Goal: Transaction & Acquisition: Purchase product/service

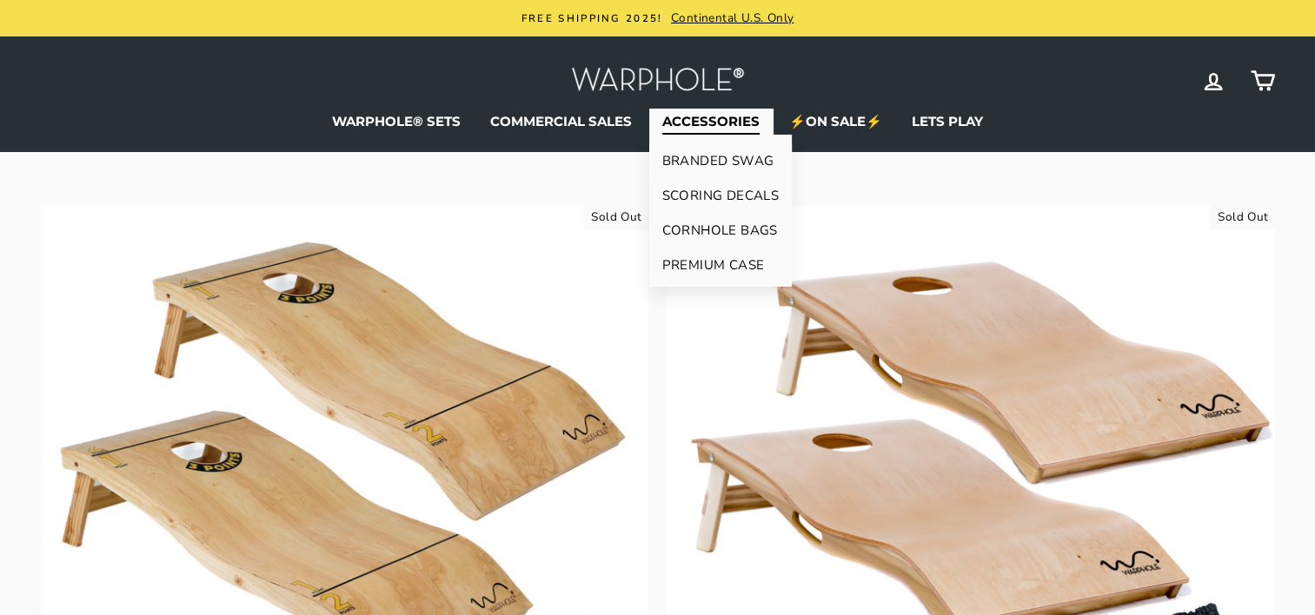
click at [723, 224] on link "CORNHOLE BAGS" at bounding box center [720, 230] width 143 height 35
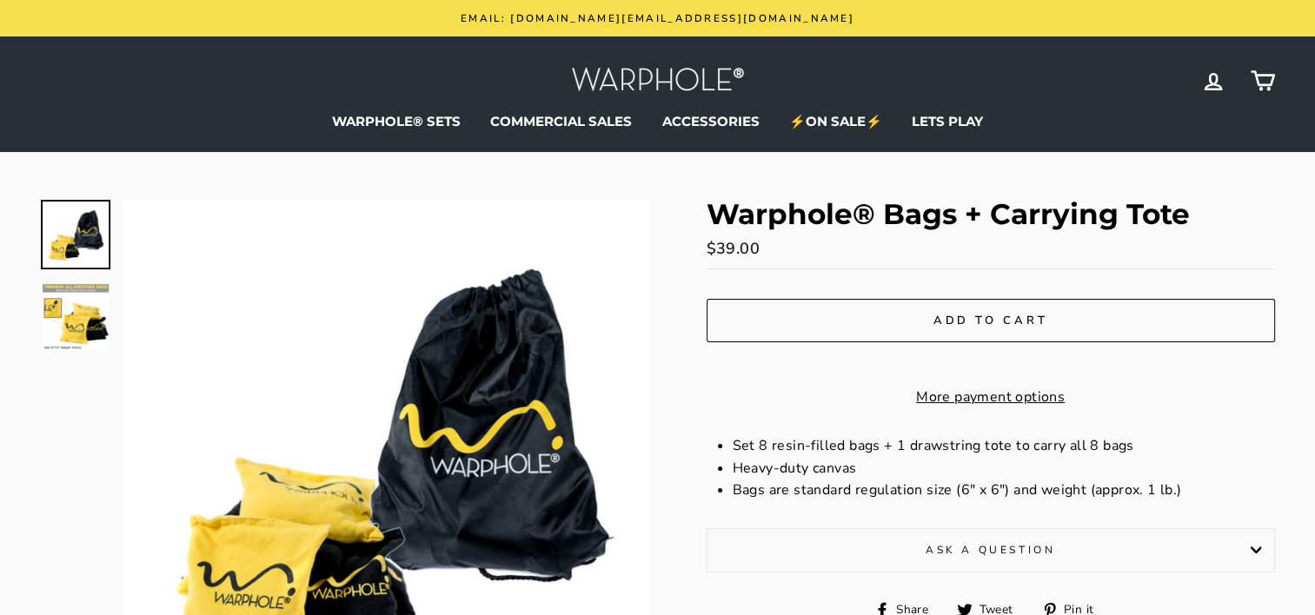
click at [723, 223] on h1 "Warphole® Bags + Carrying Tote" at bounding box center [991, 214] width 568 height 29
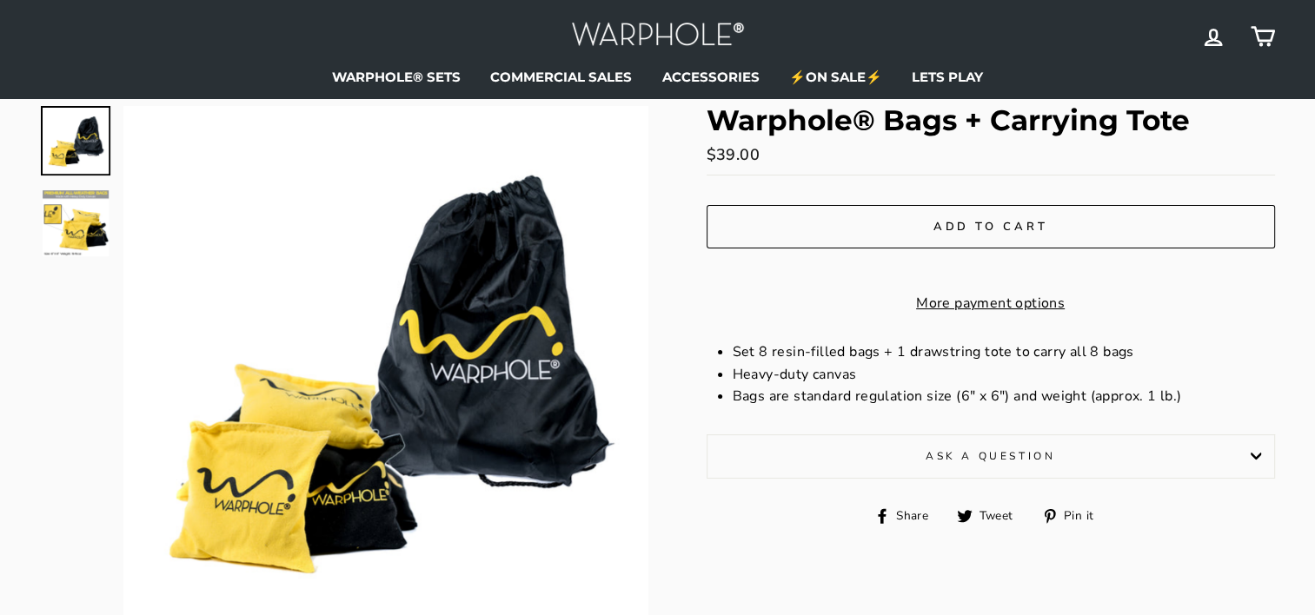
scroll to position [87, 0]
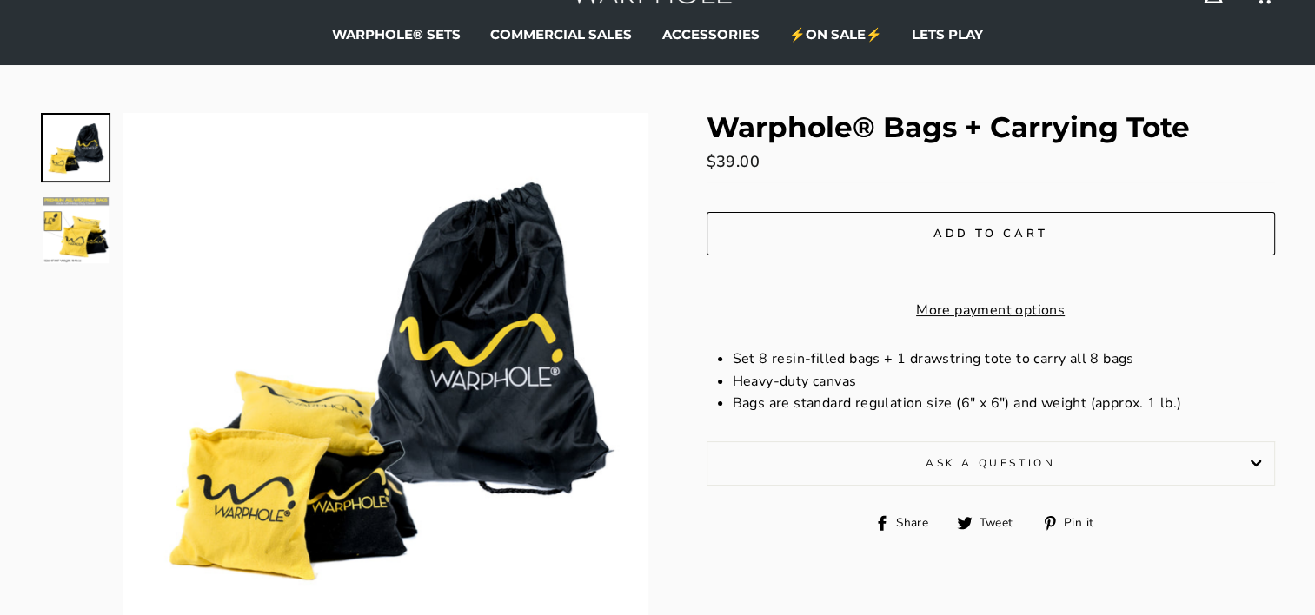
click at [1052, 233] on button "Add to cart" at bounding box center [991, 233] width 568 height 43
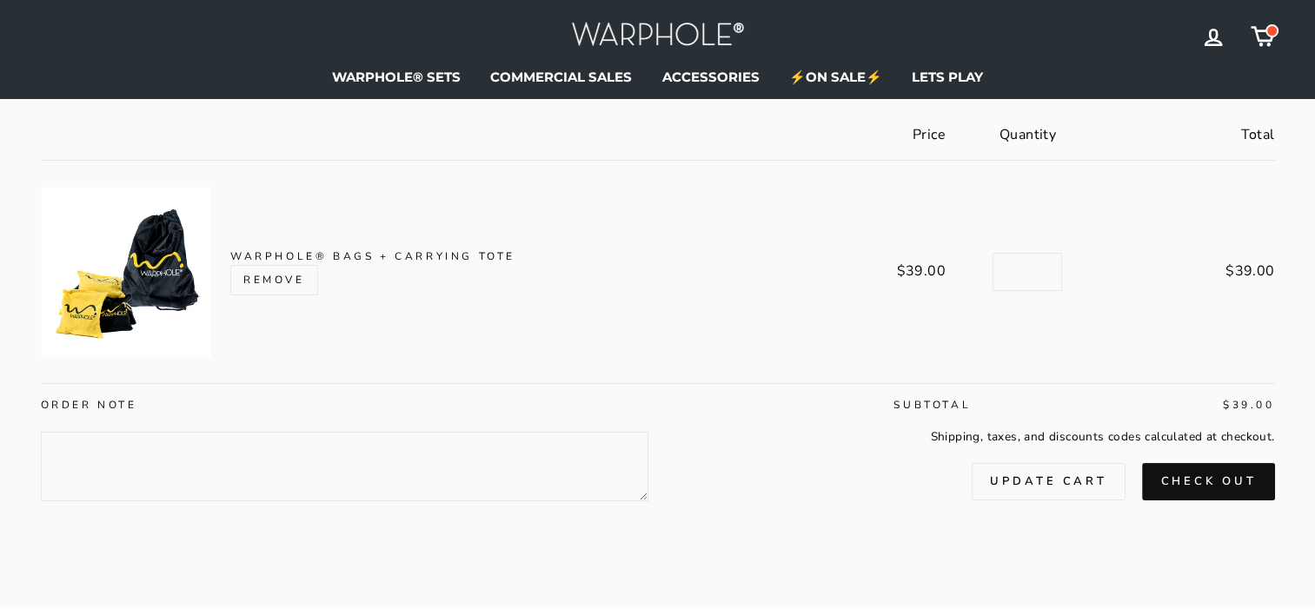
scroll to position [208, 0]
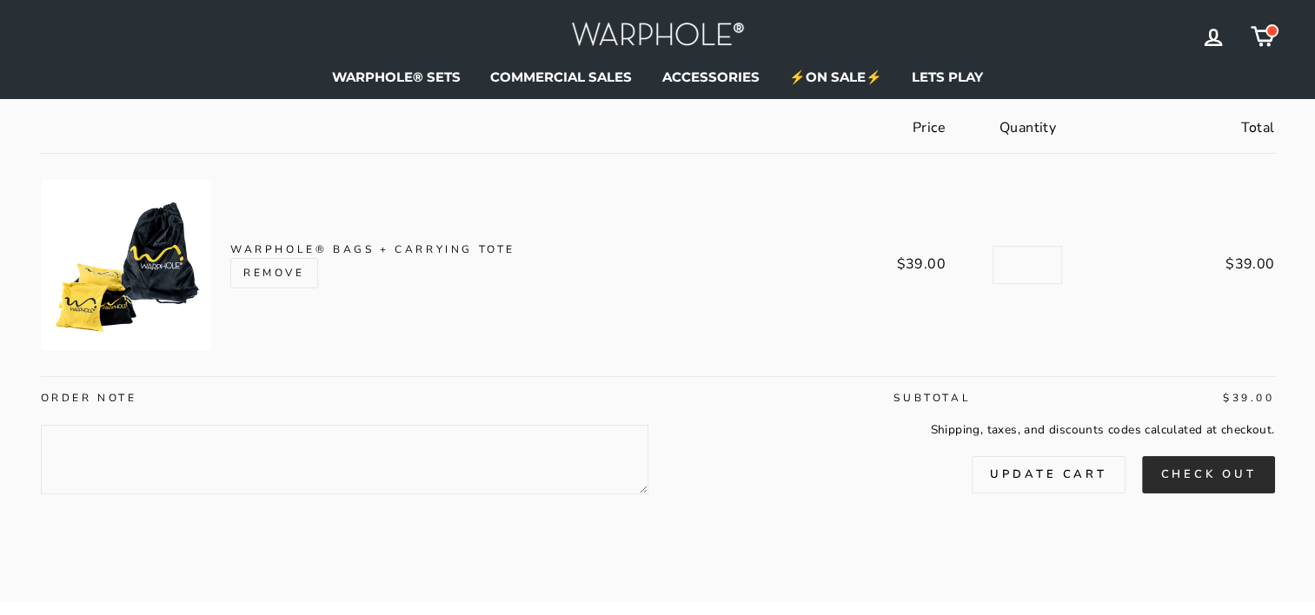
click at [1203, 479] on button "Check out" at bounding box center [1208, 474] width 132 height 37
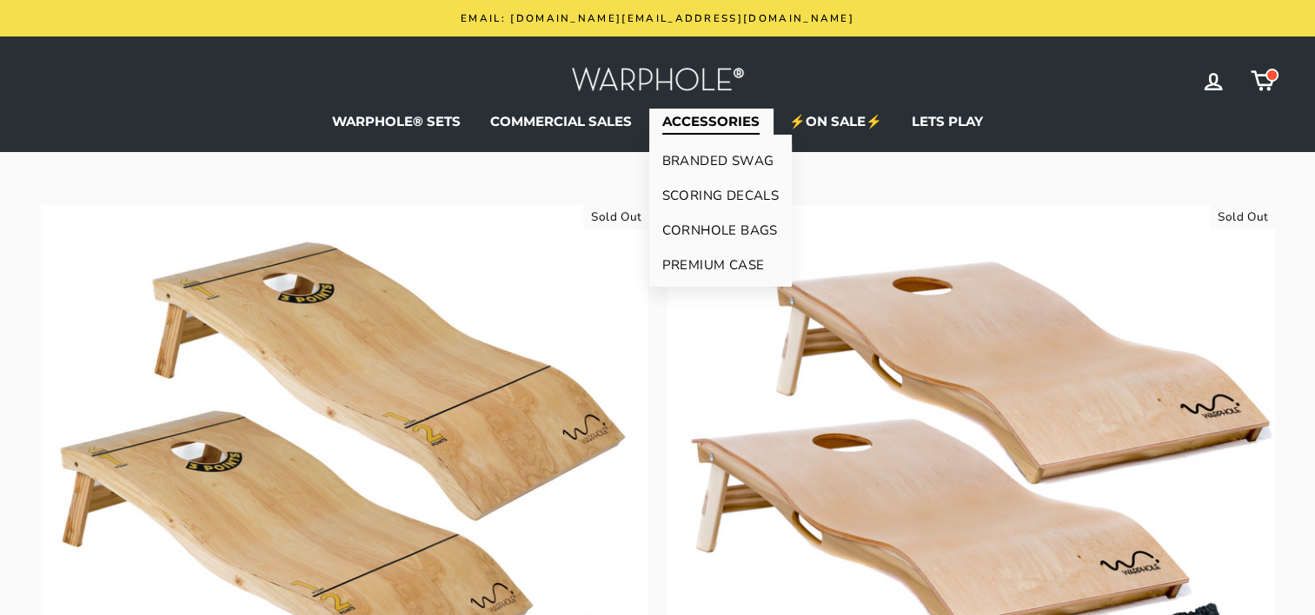
click at [715, 226] on link "CORNHOLE BAGS" at bounding box center [720, 230] width 143 height 35
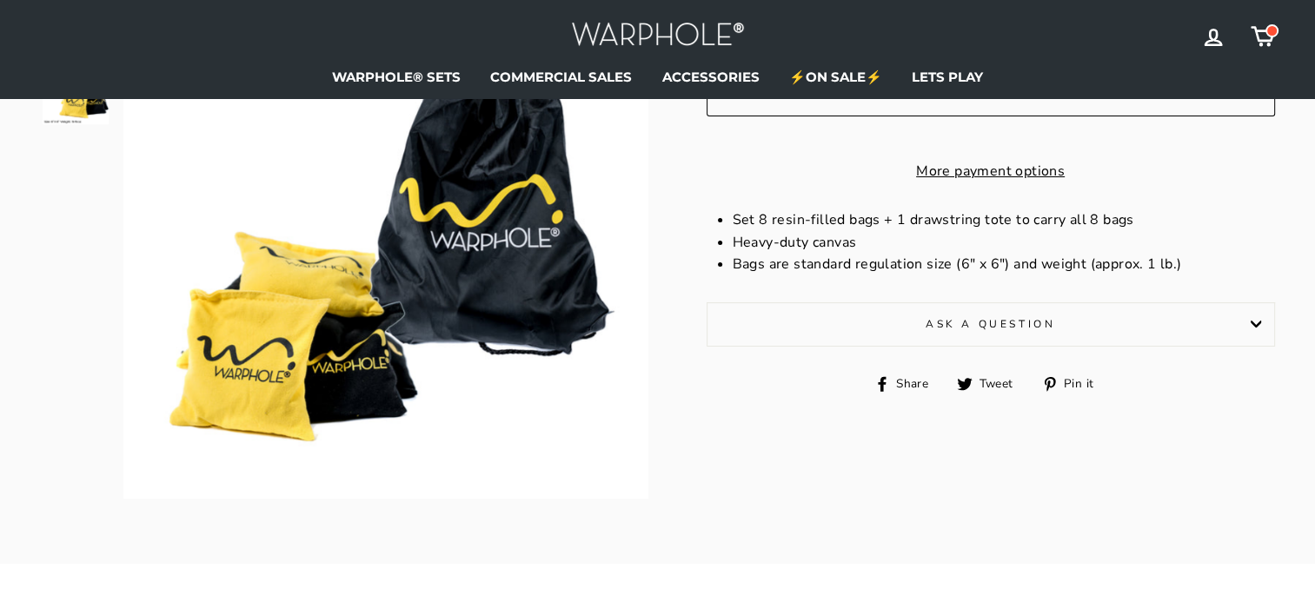
scroll to position [248, 0]
